Goal: Find specific page/section: Find specific page/section

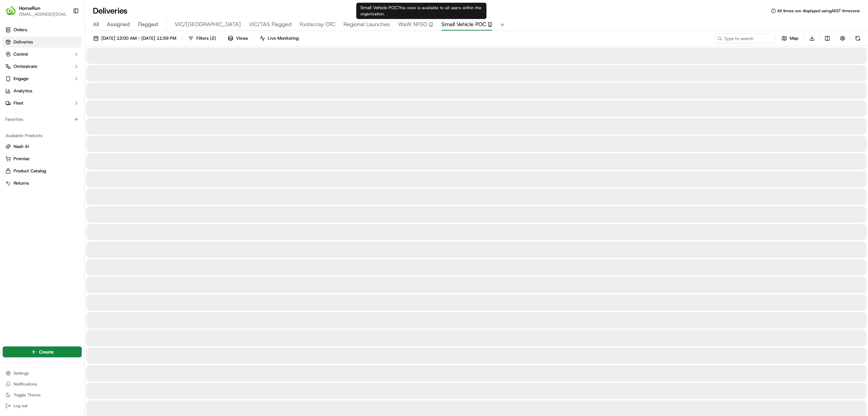
click at [441, 21] on span "Small Vehicle POC" at bounding box center [463, 24] width 45 height 8
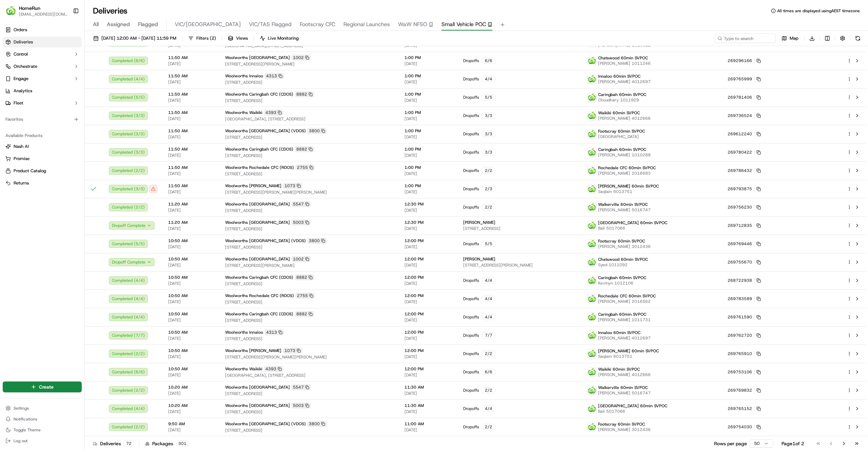
scroll to position [539, 0]
